Goal: Navigation & Orientation: Understand site structure

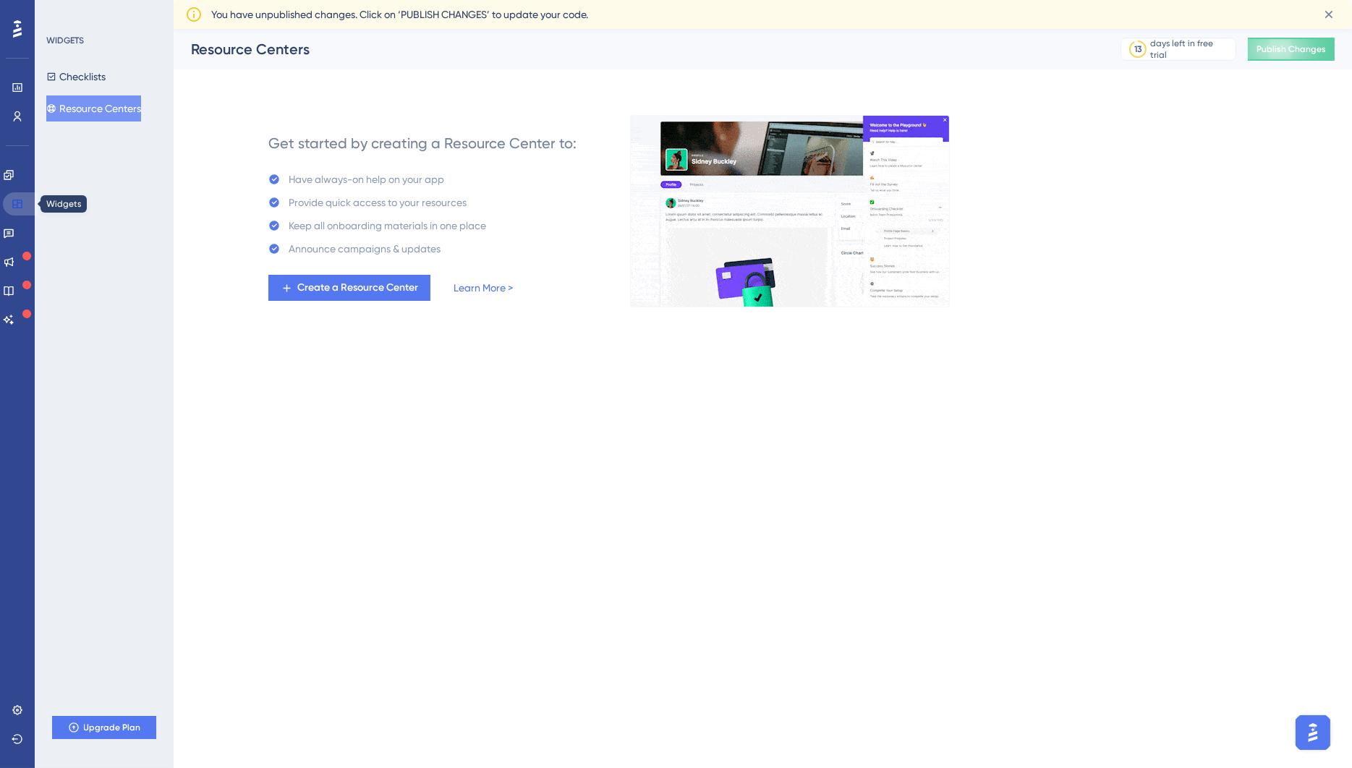
click at [19, 200] on icon at bounding box center [16, 204] width 9 height 9
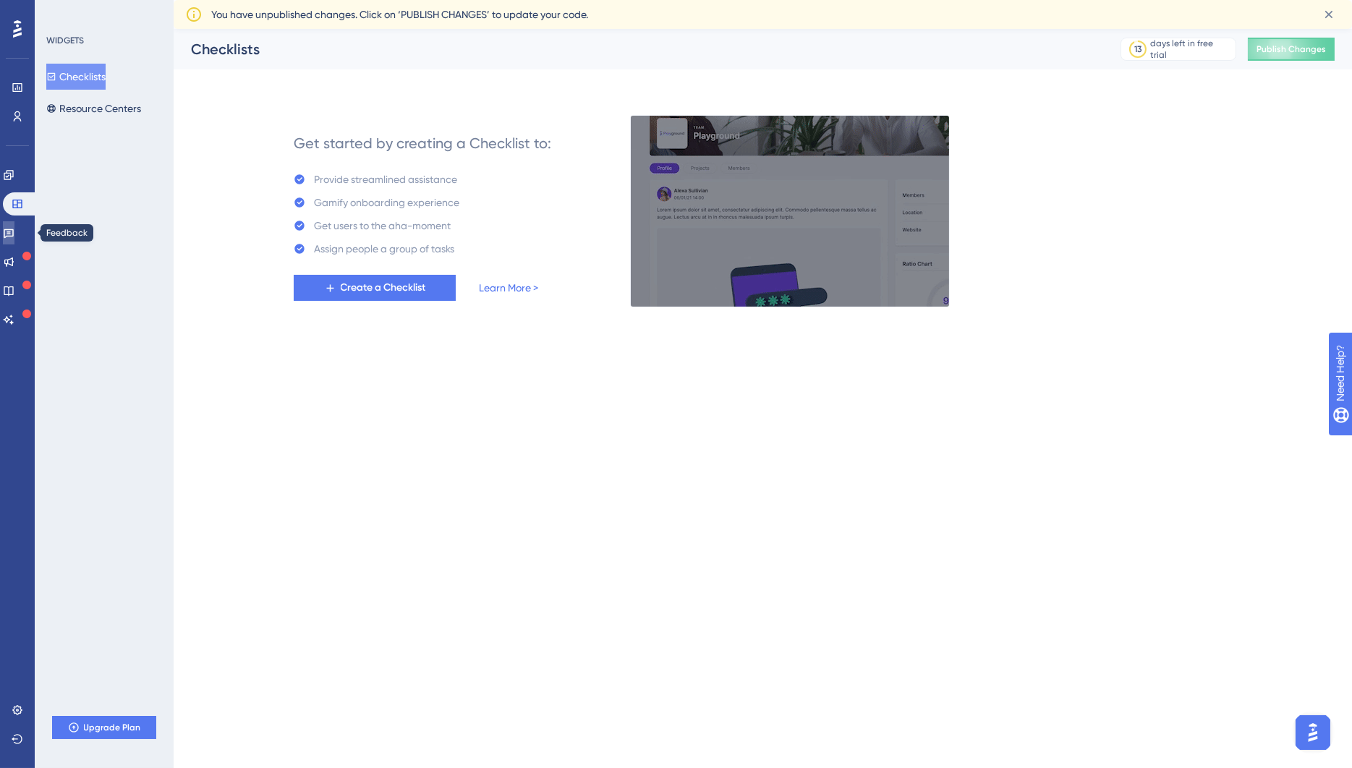
click at [14, 230] on icon at bounding box center [9, 233] width 10 height 9
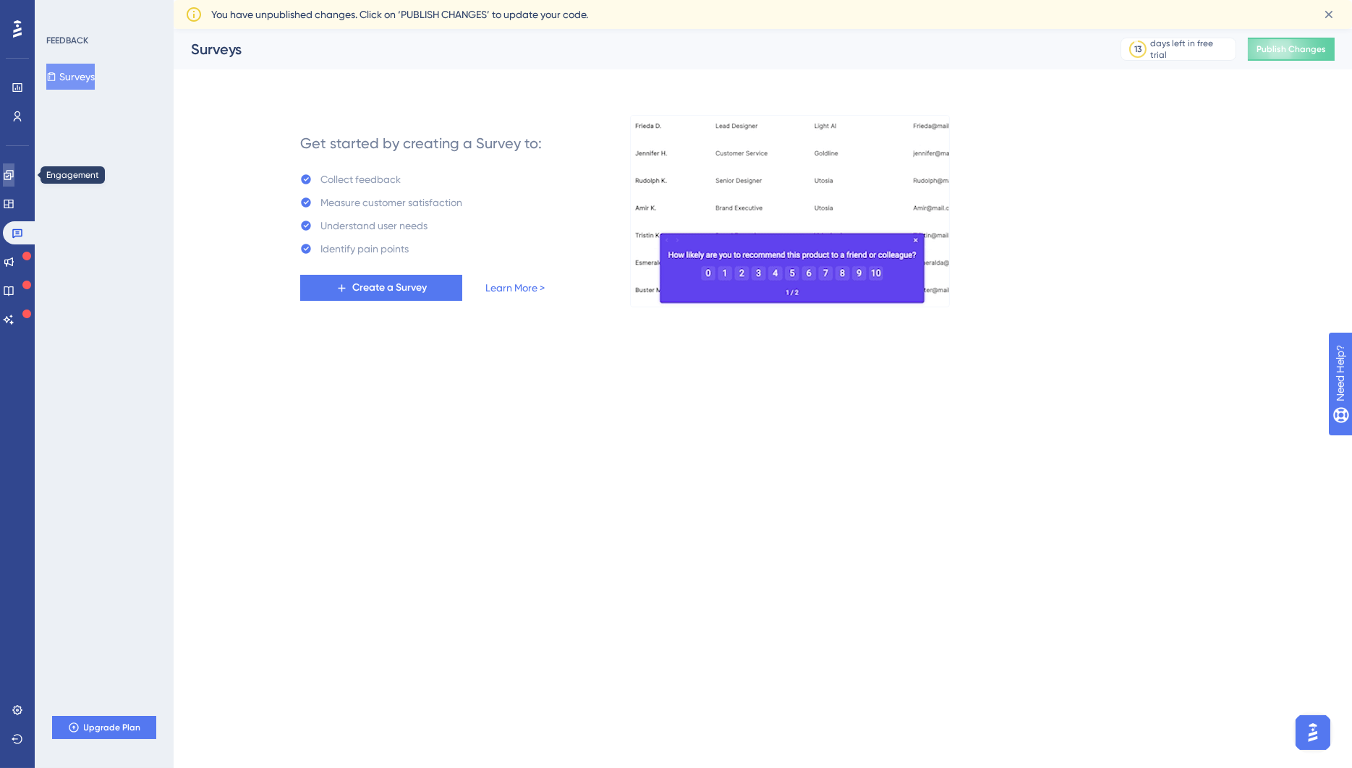
click at [14, 182] on link at bounding box center [9, 174] width 12 height 23
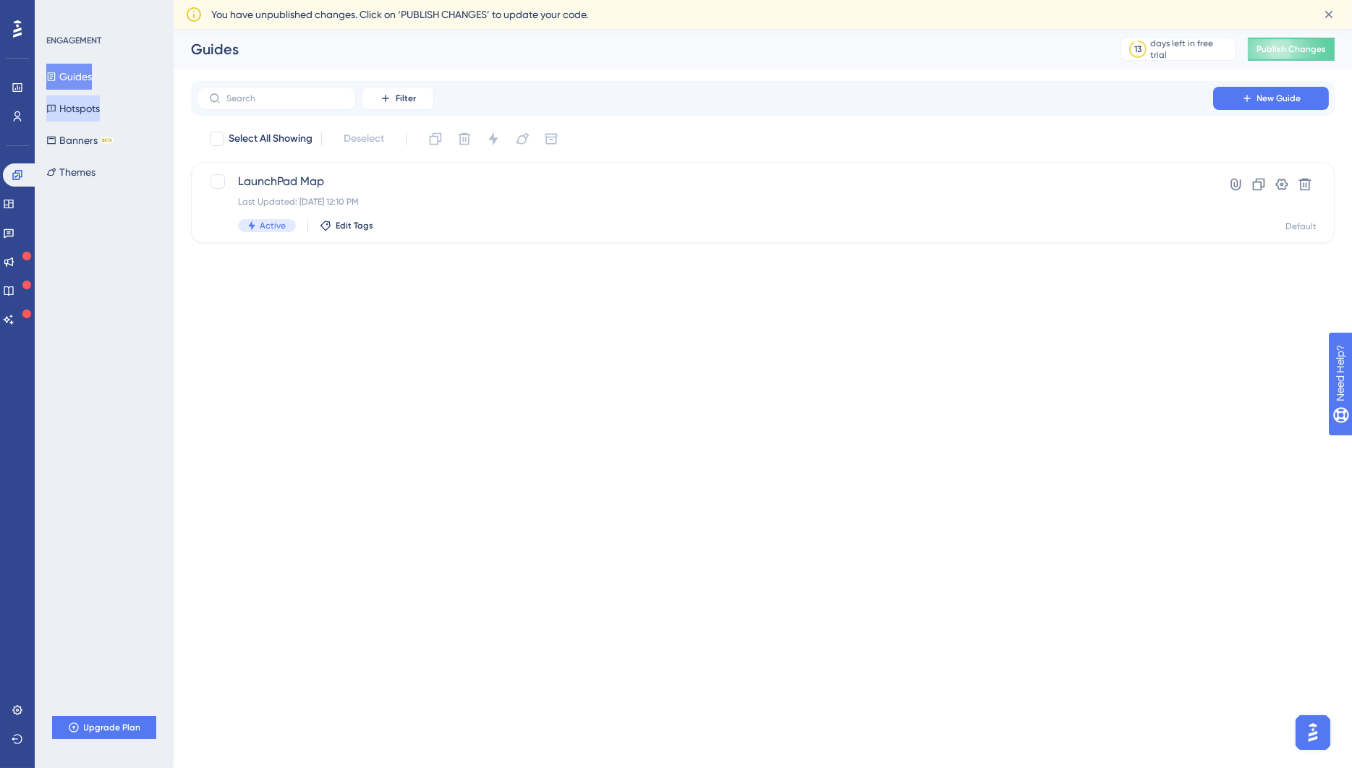
click at [93, 106] on button "Hotspots" at bounding box center [73, 108] width 54 height 26
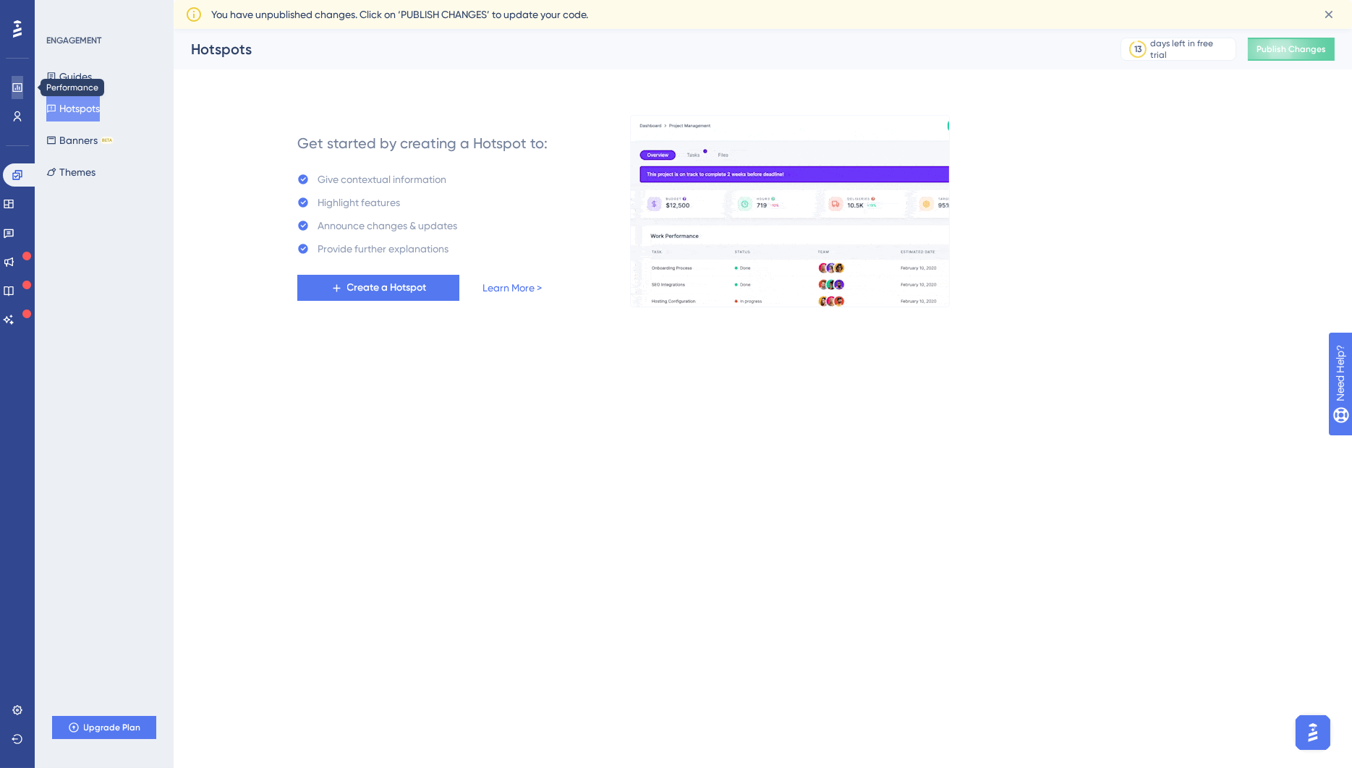
click at [15, 94] on link at bounding box center [18, 87] width 12 height 23
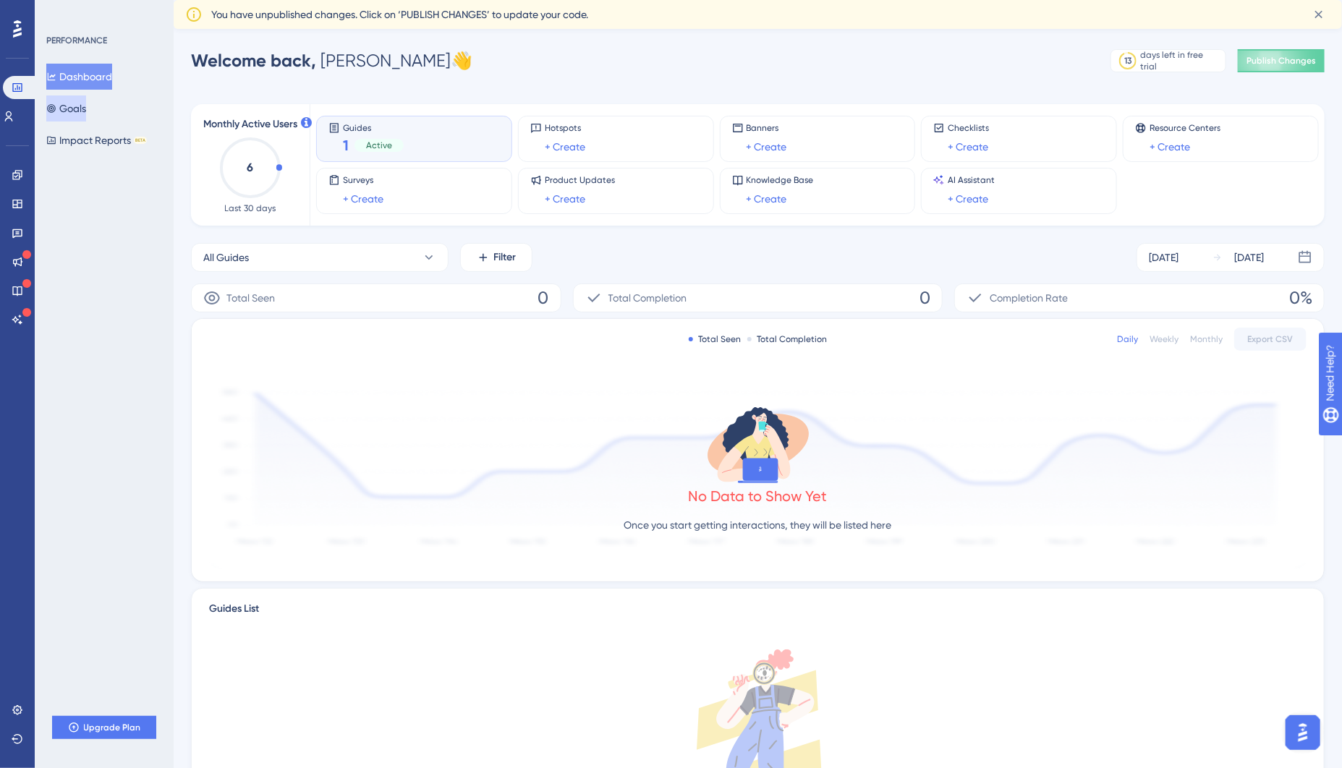
click at [85, 115] on button "Goals" at bounding box center [66, 108] width 40 height 26
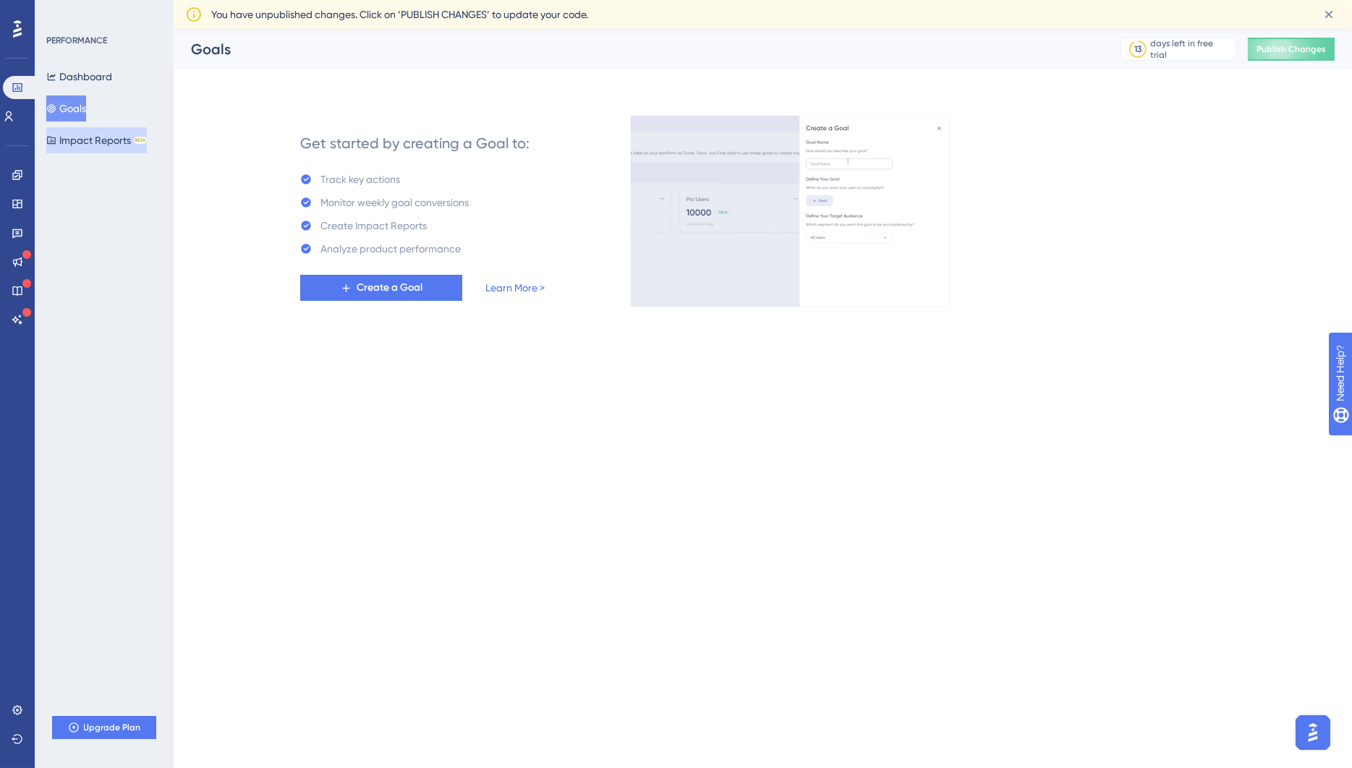
click at [104, 151] on button "Impact Reports BETA" at bounding box center [96, 140] width 101 height 26
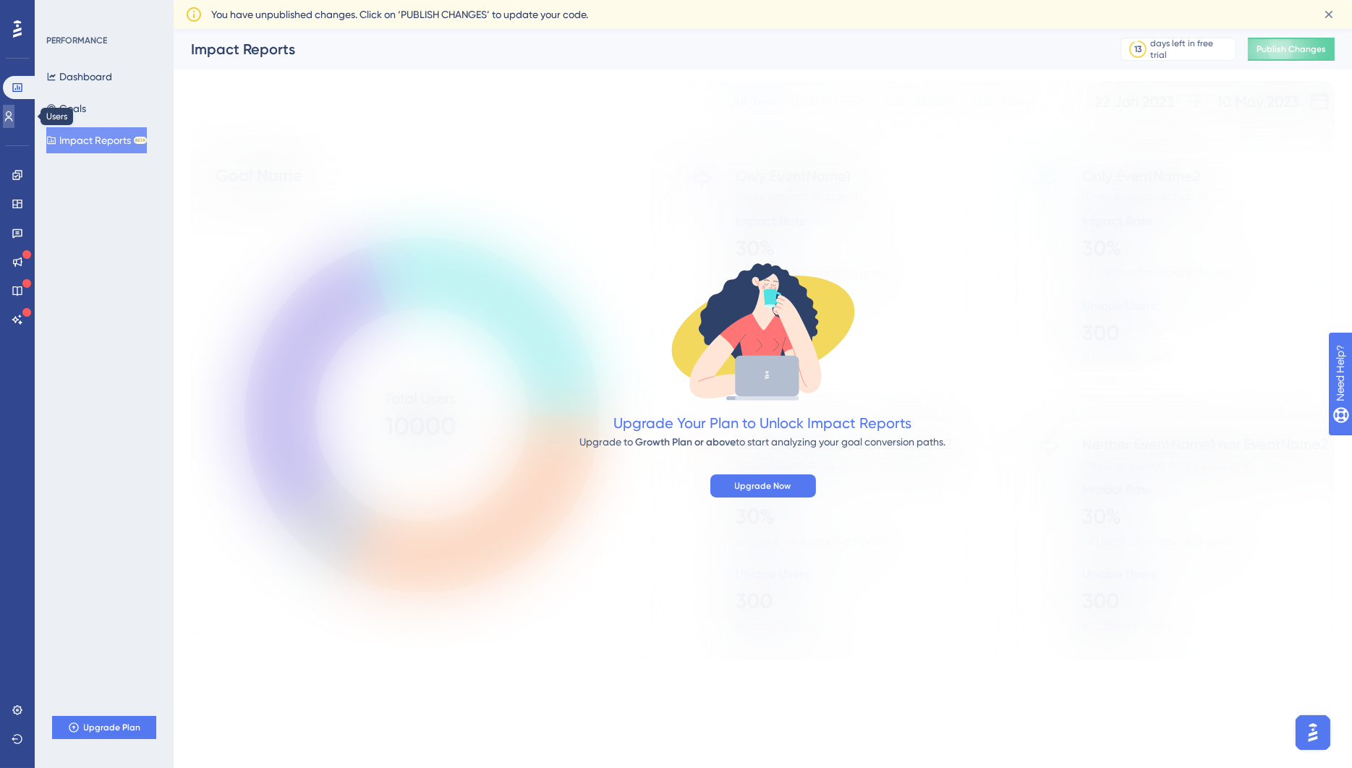
click at [13, 114] on icon at bounding box center [9, 116] width 8 height 10
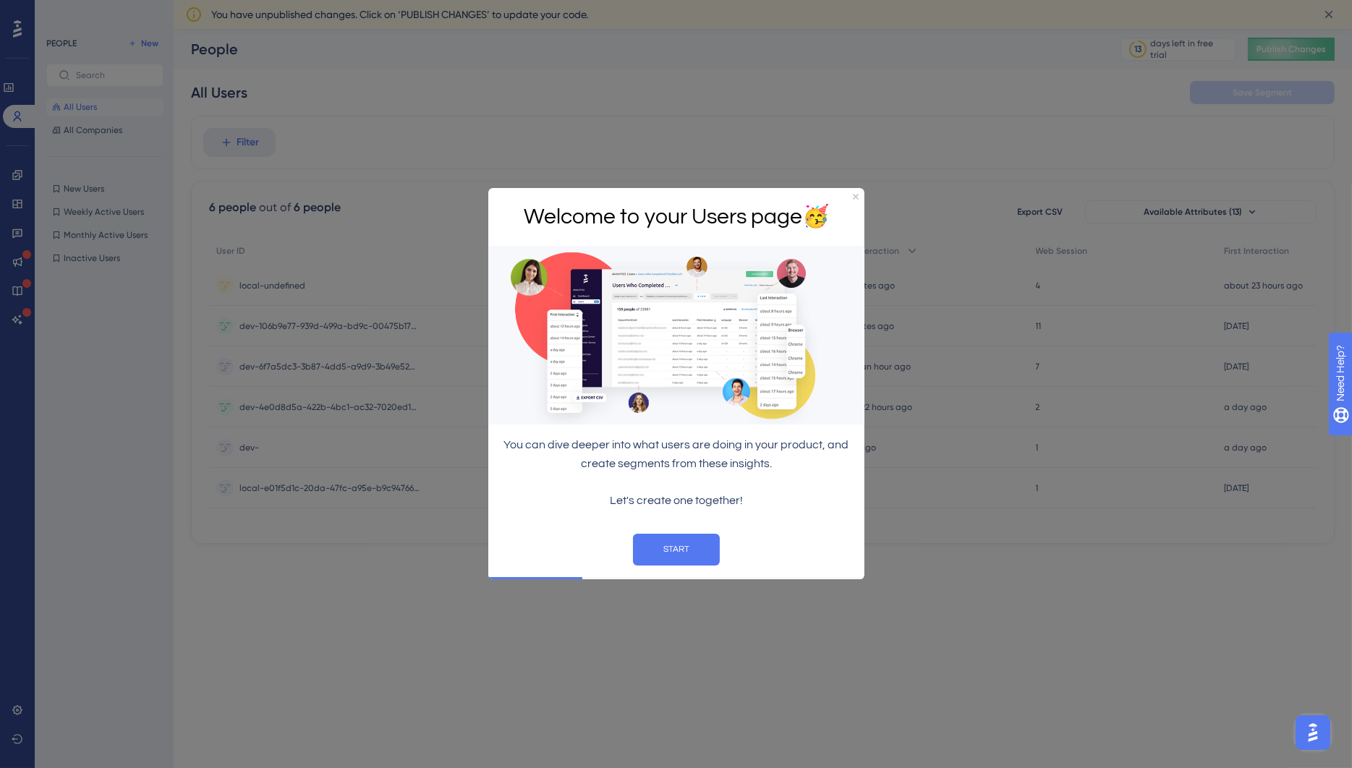
click at [856, 192] on div "Welcome to your Users page 🥳" at bounding box center [676, 217] width 376 height 59
click at [854, 196] on icon "Close Preview" at bounding box center [855, 197] width 6 height 6
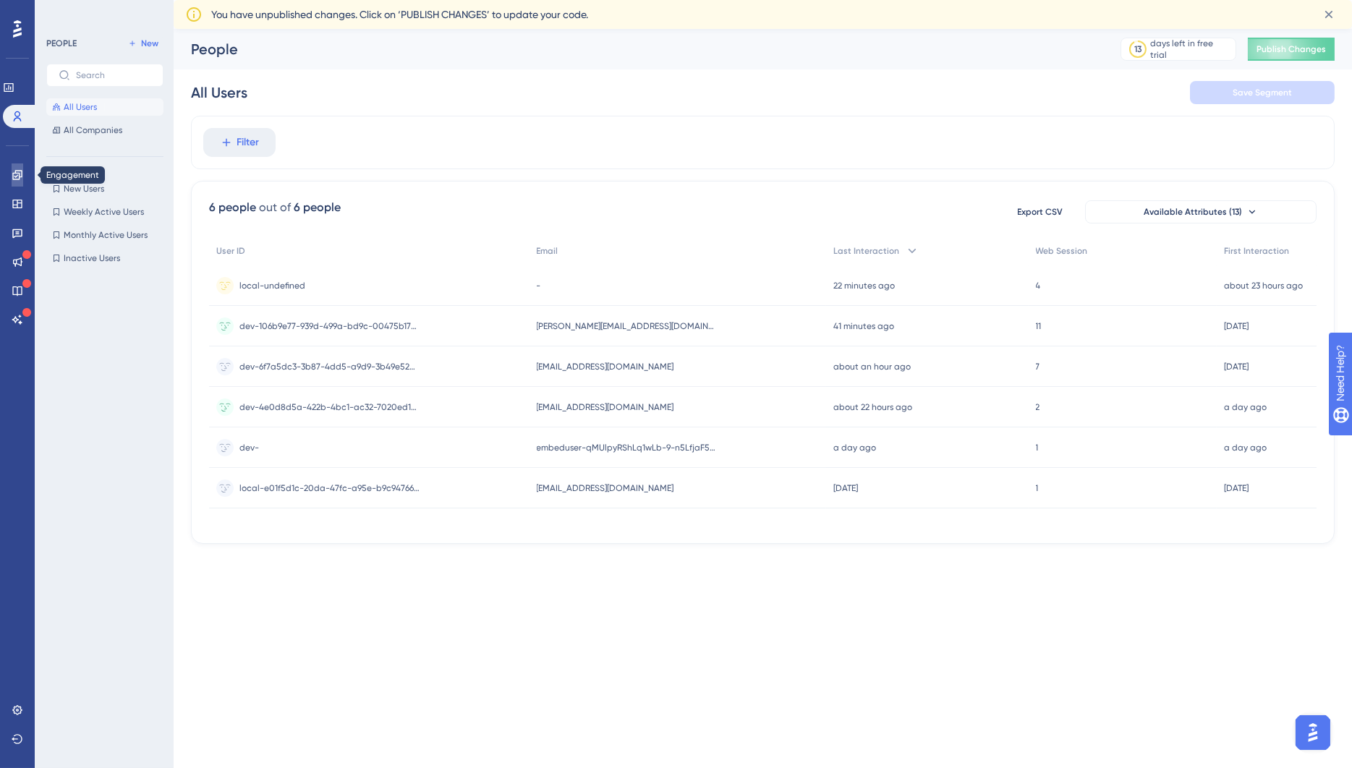
click at [18, 174] on icon at bounding box center [18, 175] width 12 height 12
